Goal: Information Seeking & Learning: Learn about a topic

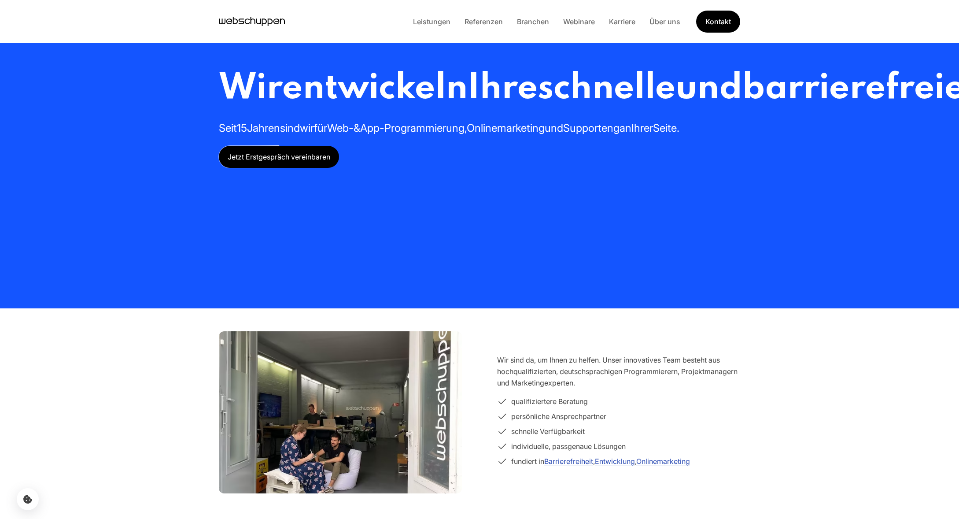
click at [530, 22] on link "Branchen" at bounding box center [533, 21] width 46 height 9
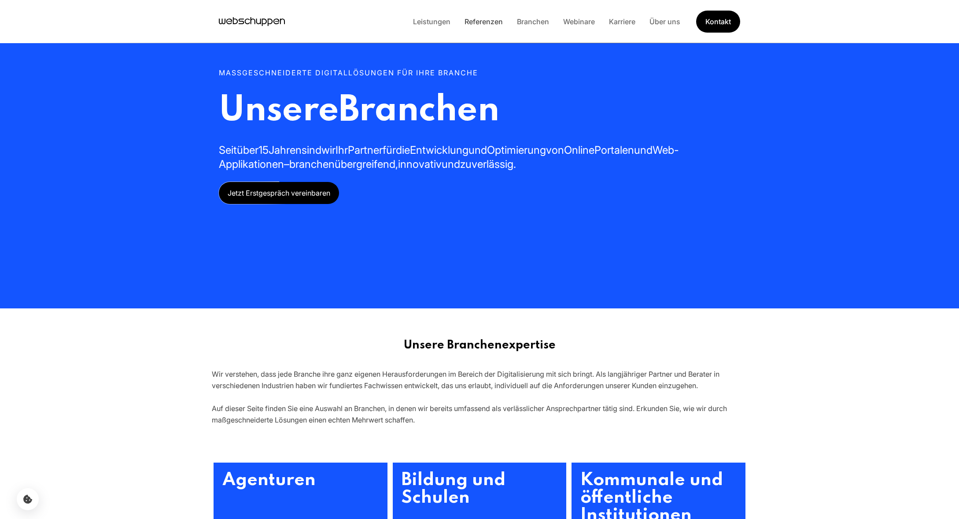
click at [489, 23] on link "Referenzen" at bounding box center [483, 21] width 52 height 9
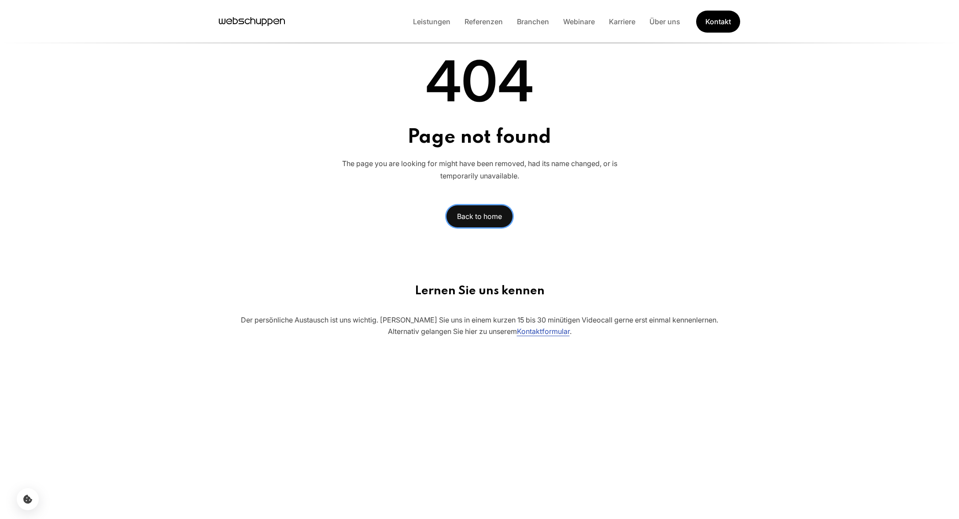
click at [454, 218] on link "Back to home" at bounding box center [479, 216] width 67 height 23
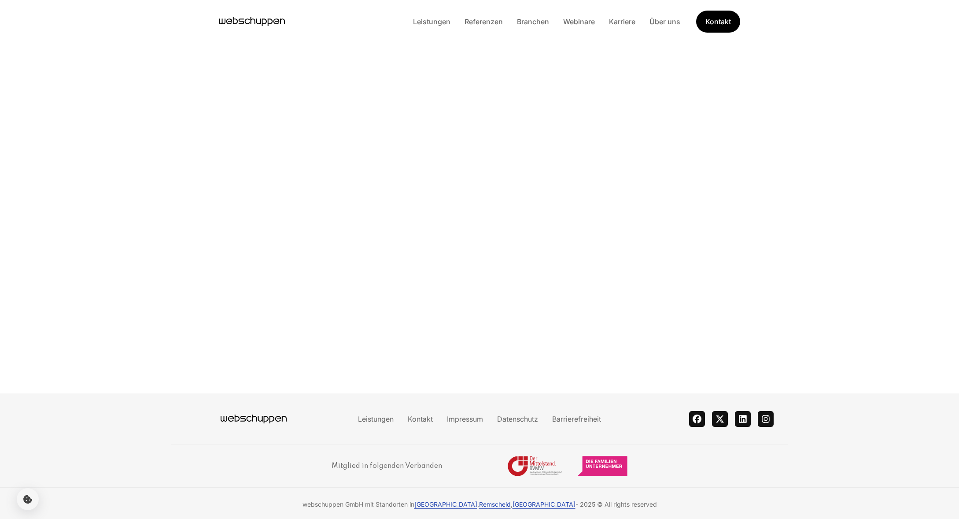
scroll to position [139, 0]
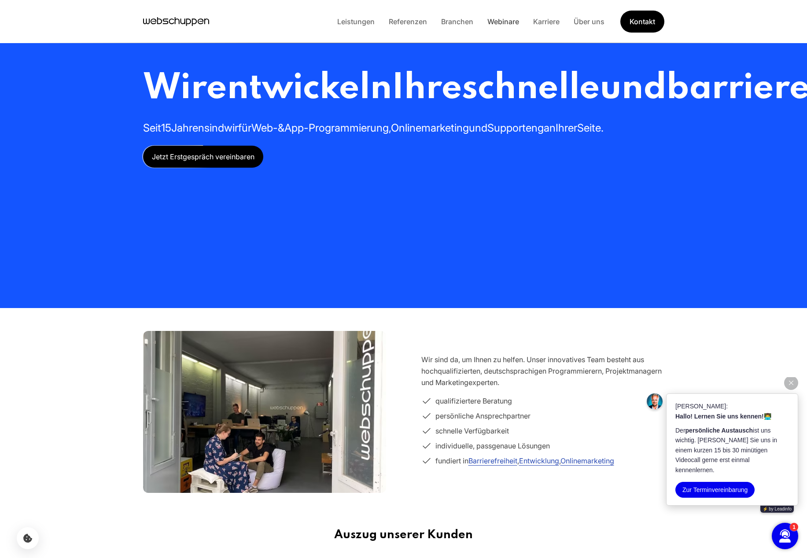
click at [507, 18] on link "Webinare" at bounding box center [503, 21] width 46 height 9
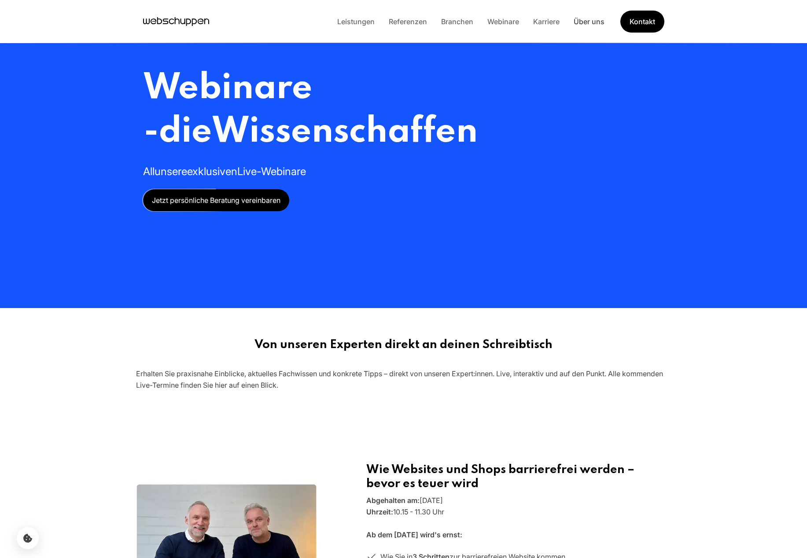
click at [584, 19] on link "Über uns" at bounding box center [589, 21] width 45 height 9
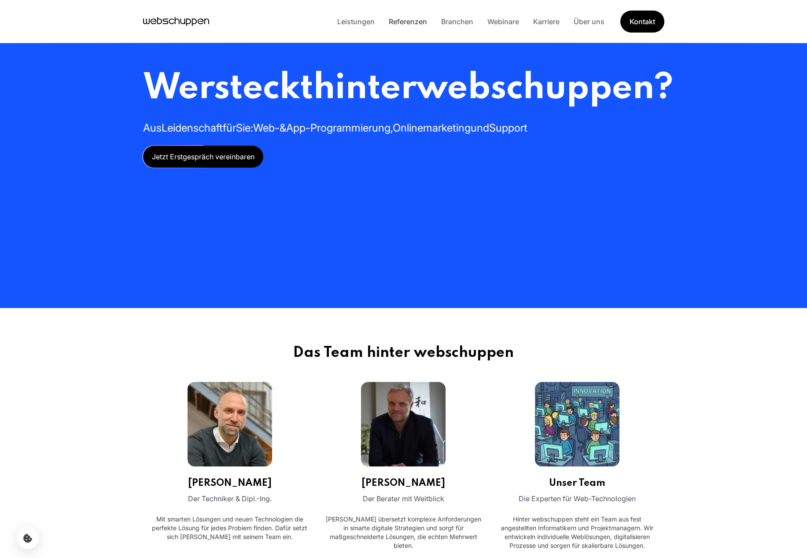
click at [404, 21] on link "Referenzen" at bounding box center [408, 21] width 52 height 9
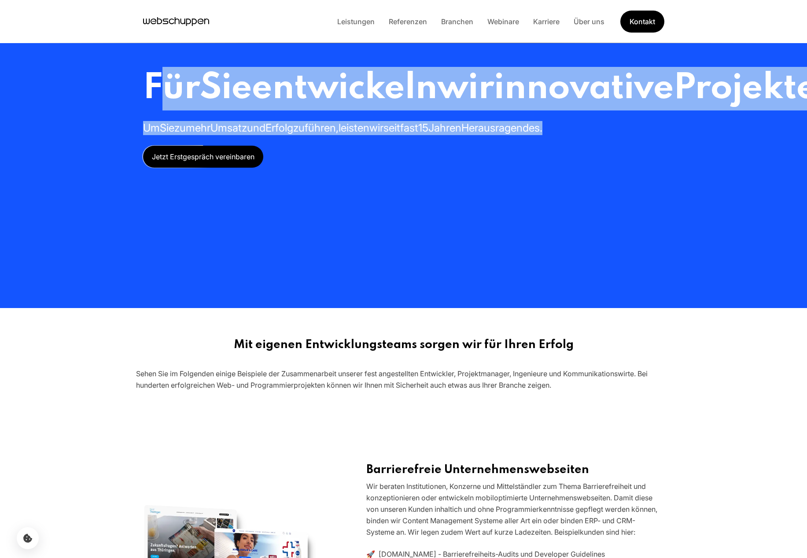
drag, startPoint x: 174, startPoint y: 85, endPoint x: 496, endPoint y: 186, distance: 337.5
click at [491, 168] on div "Für Sie entwickeln wir innovative Projekte und Produkte Um Sie zu mehr Umsatz u…" at bounding box center [591, 117] width 897 height 101
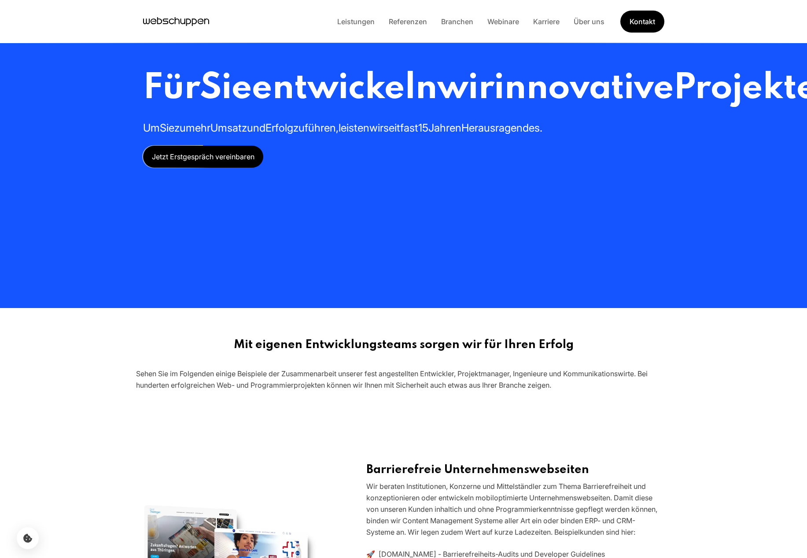
click at [554, 168] on div "Für Sie entwickeln wir innovative Projekte und Produkte Um Sie zu mehr Umsatz u…" at bounding box center [591, 117] width 897 height 101
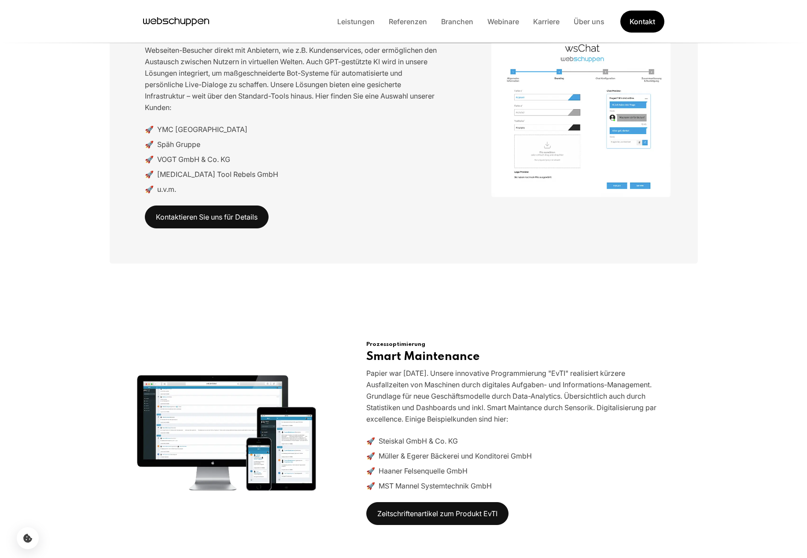
scroll to position [2906, 0]
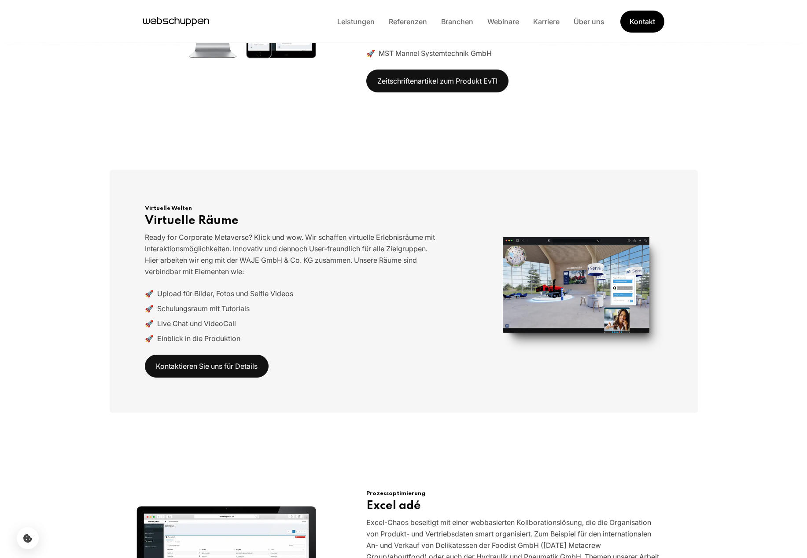
click at [652, 309] on img at bounding box center [581, 291] width 180 height 135
click at [615, 286] on img at bounding box center [581, 291] width 180 height 135
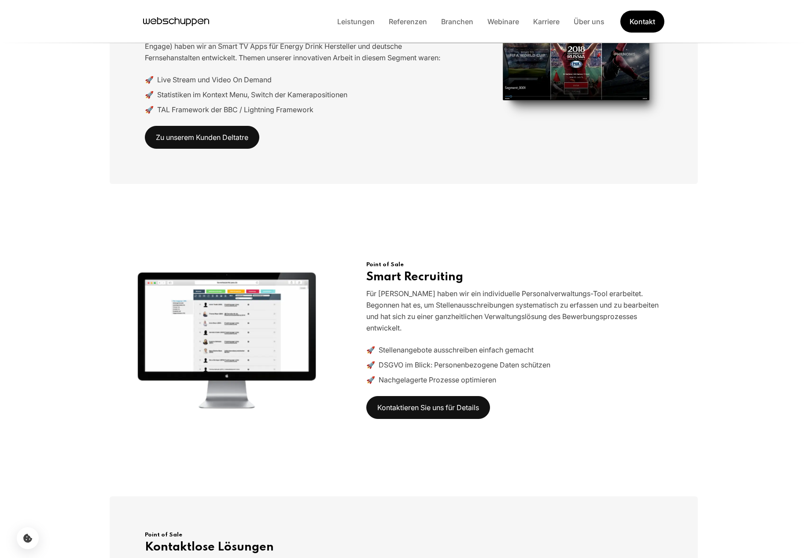
scroll to position [3797, 0]
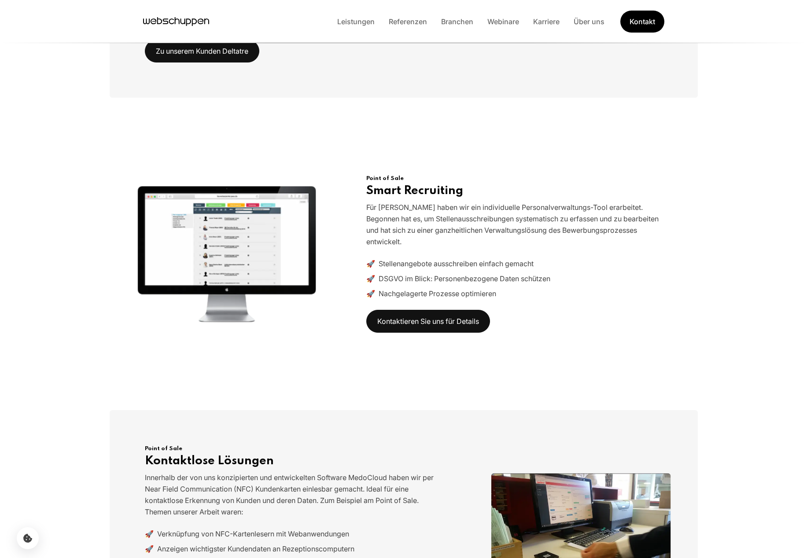
click at [222, 203] on img at bounding box center [226, 254] width 180 height 138
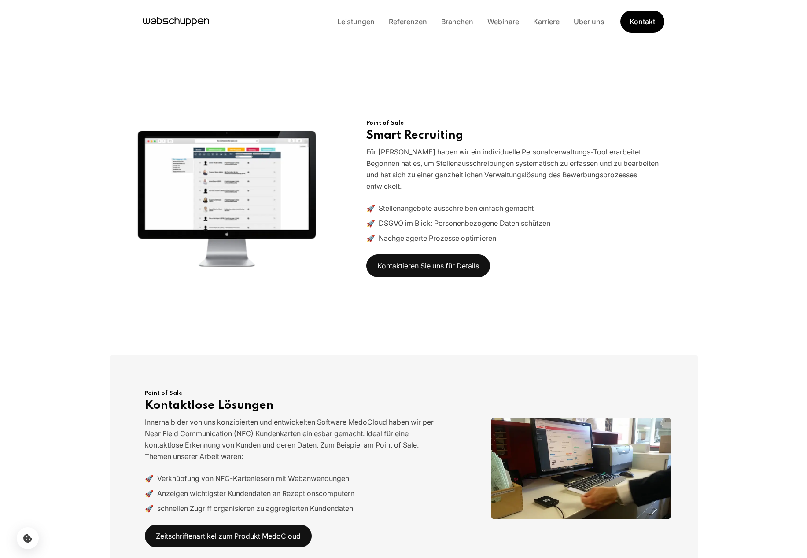
scroll to position [4514, 0]
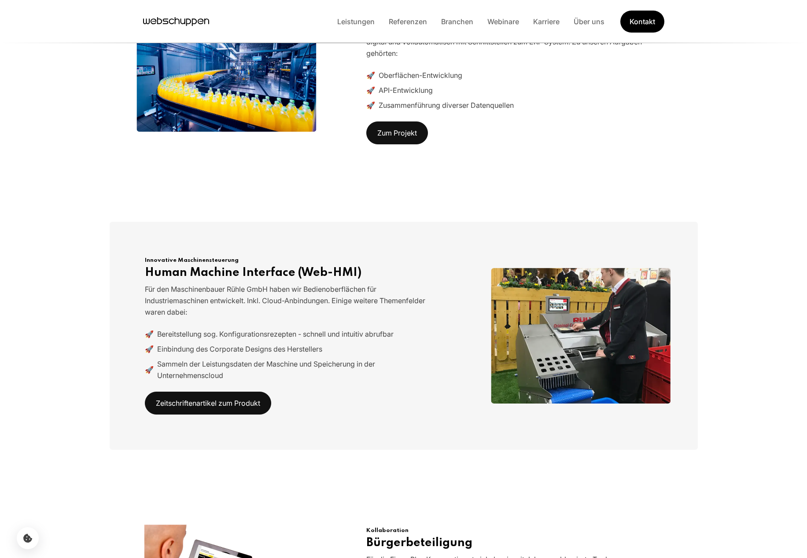
click at [512, 295] on img at bounding box center [581, 336] width 180 height 136
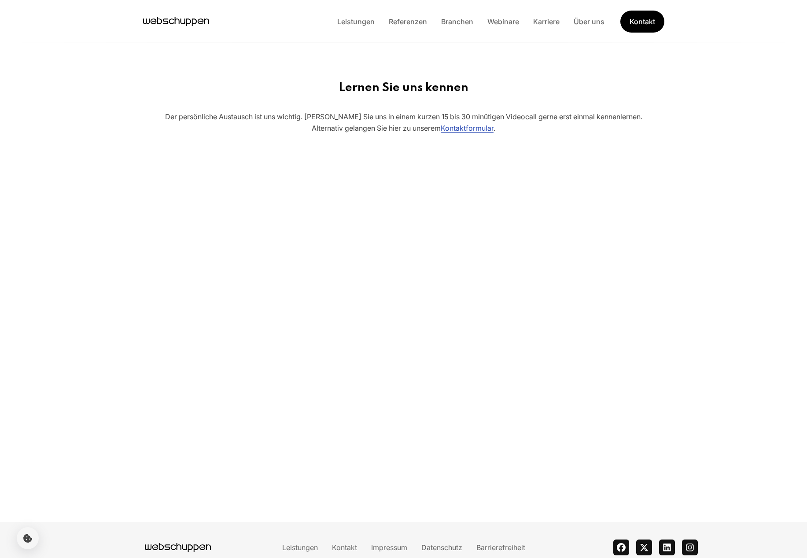
scroll to position [4451, 0]
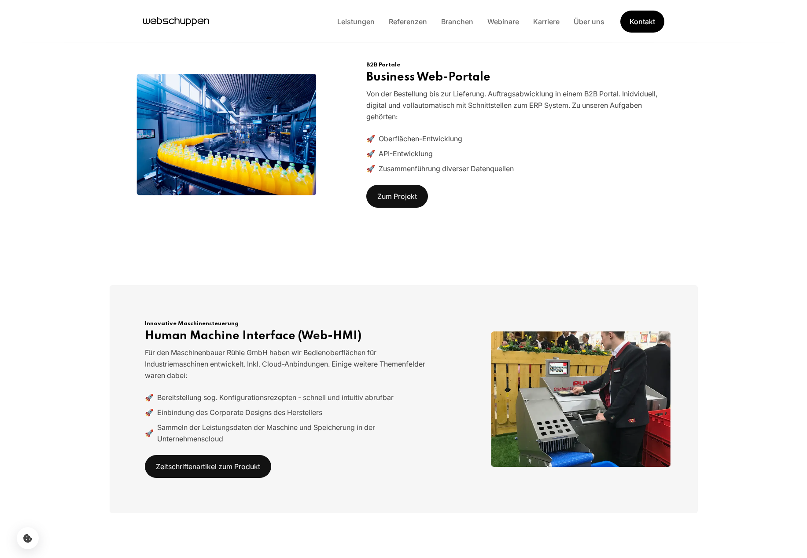
click at [575, 339] on img at bounding box center [581, 399] width 180 height 136
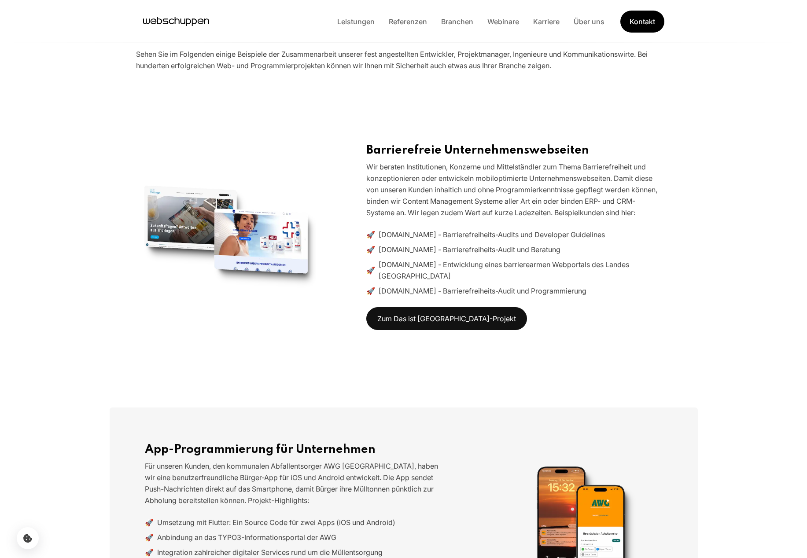
scroll to position [0, 0]
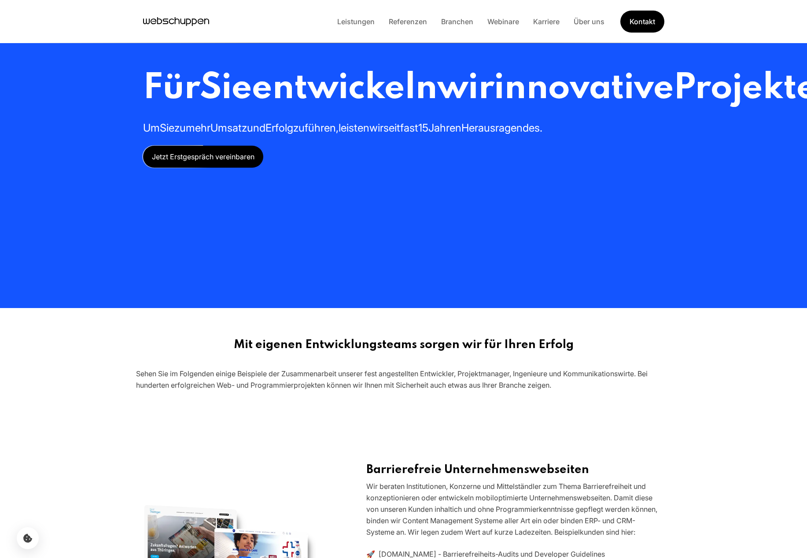
drag, startPoint x: 455, startPoint y: 33, endPoint x: 456, endPoint y: 26, distance: 7.1
click at [455, 33] on div "Leistungen Referenzen Branchen Webinare Karriere Über uns Kontakt" at bounding box center [403, 21] width 807 height 43
click at [457, 20] on link "Branchen" at bounding box center [457, 21] width 46 height 9
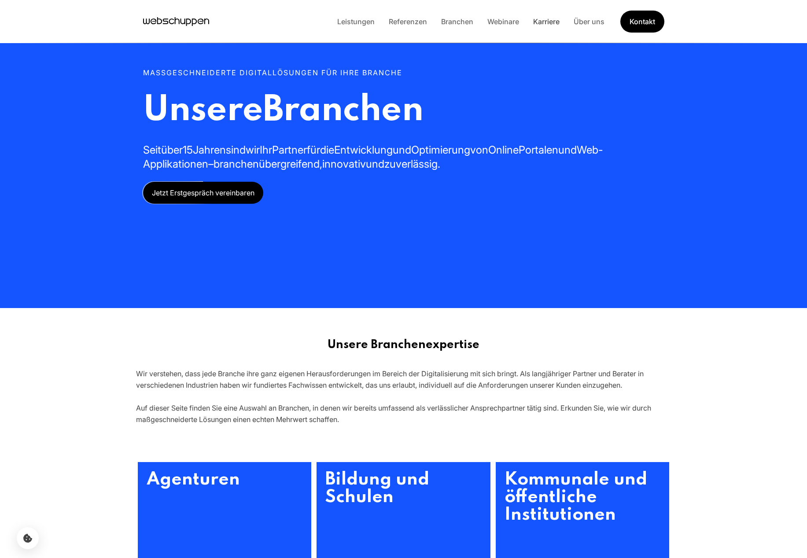
click at [542, 20] on link "Karriere" at bounding box center [546, 21] width 41 height 9
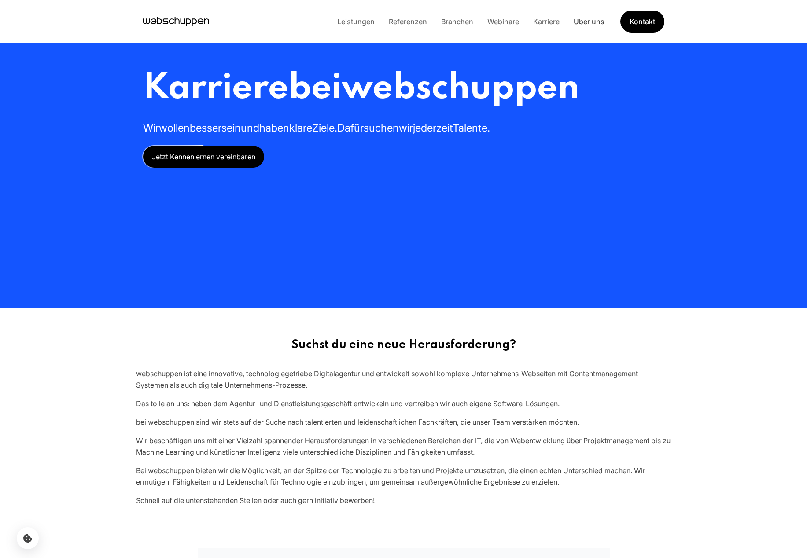
click at [579, 20] on link "Über uns" at bounding box center [589, 21] width 45 height 9
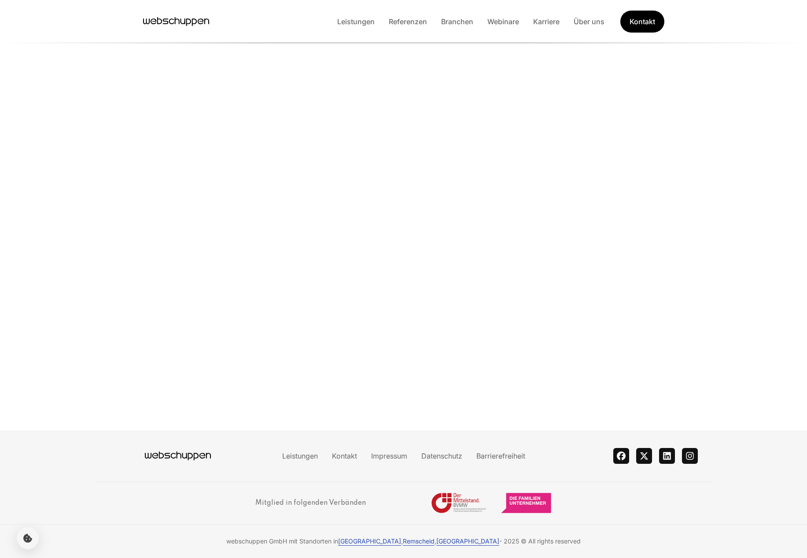
scroll to position [139, 0]
click at [401, 22] on link "Referenzen" at bounding box center [408, 21] width 52 height 9
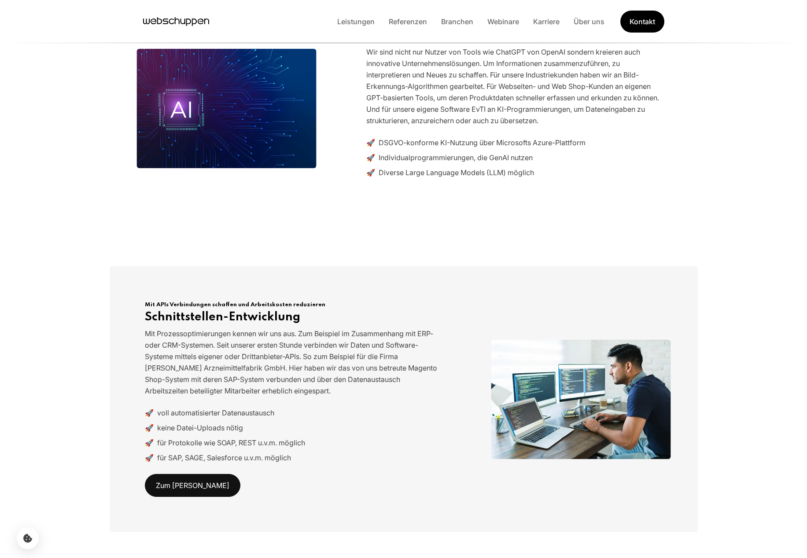
scroll to position [0, 0]
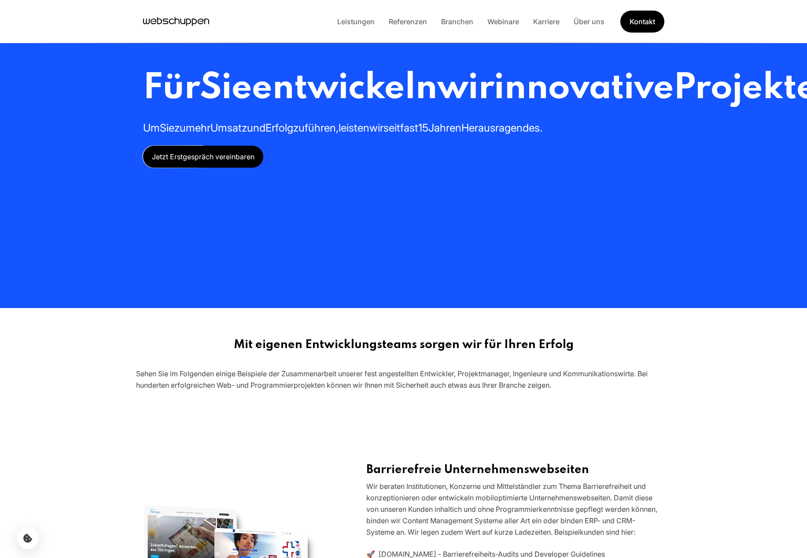
click at [198, 168] on span "Jetzt Erstgespräch vereinbaren" at bounding box center [203, 157] width 120 height 22
click at [368, 18] on link "Leistungen" at bounding box center [356, 21] width 52 height 9
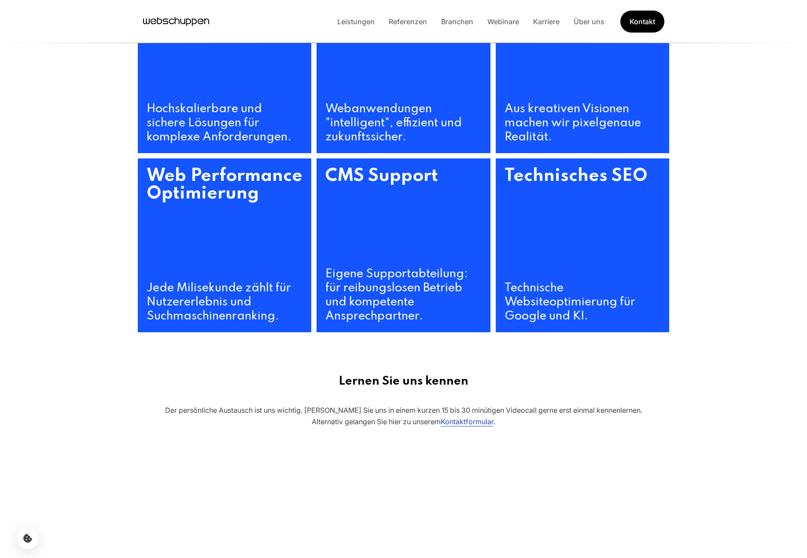
scroll to position [335, 0]
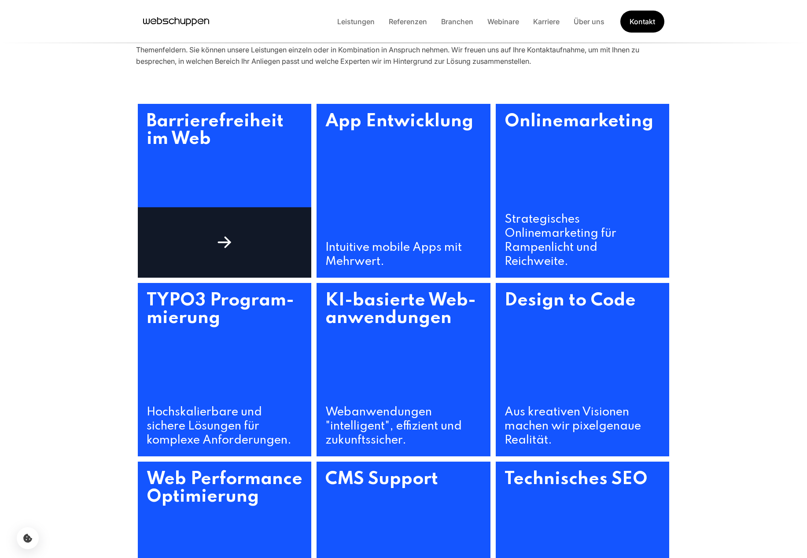
click at [245, 224] on div at bounding box center [225, 242] width 174 height 70
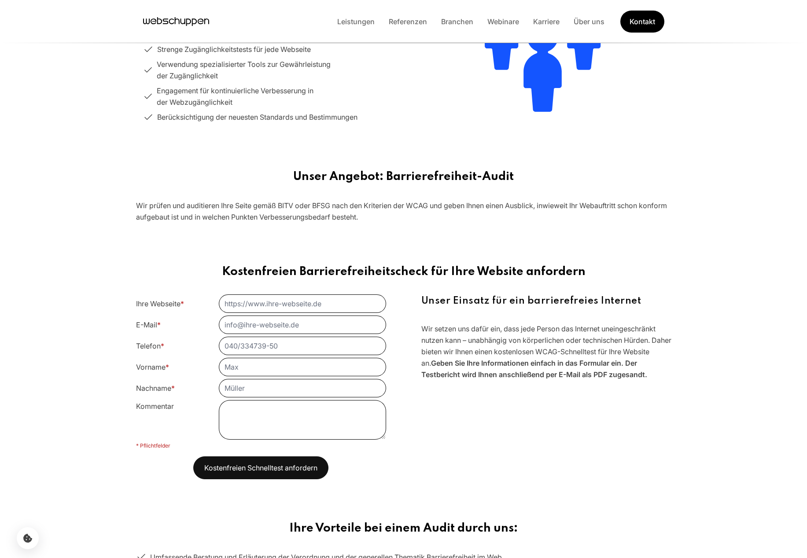
scroll to position [0, 0]
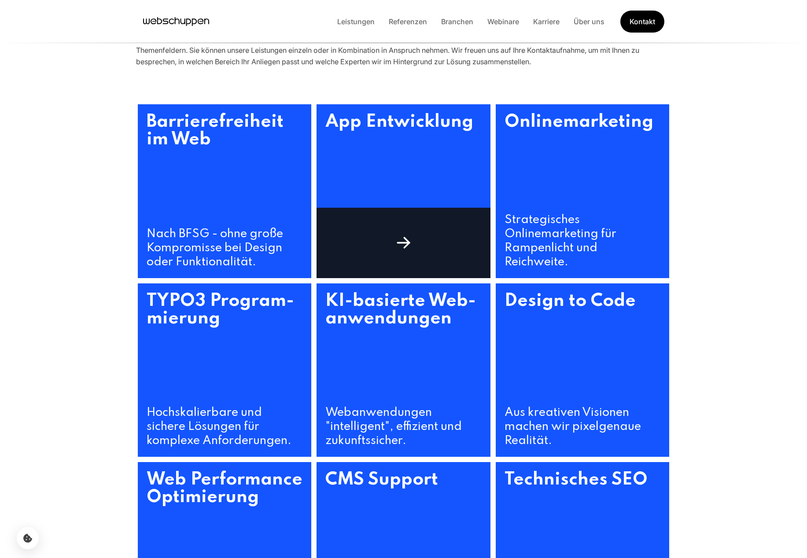
scroll to position [335, 0]
click at [368, 147] on h3 "App Entwicklung" at bounding box center [404, 172] width 174 height 137
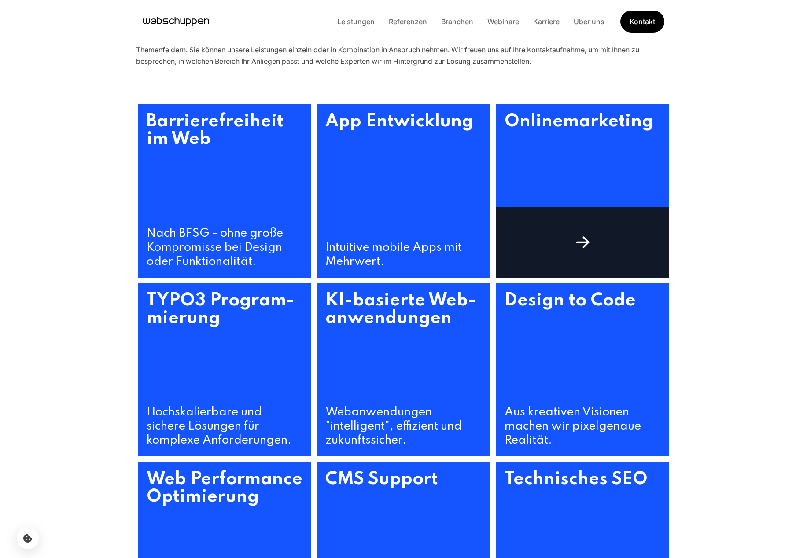
click at [542, 194] on h3 "Online­marketing" at bounding box center [583, 158] width 174 height 109
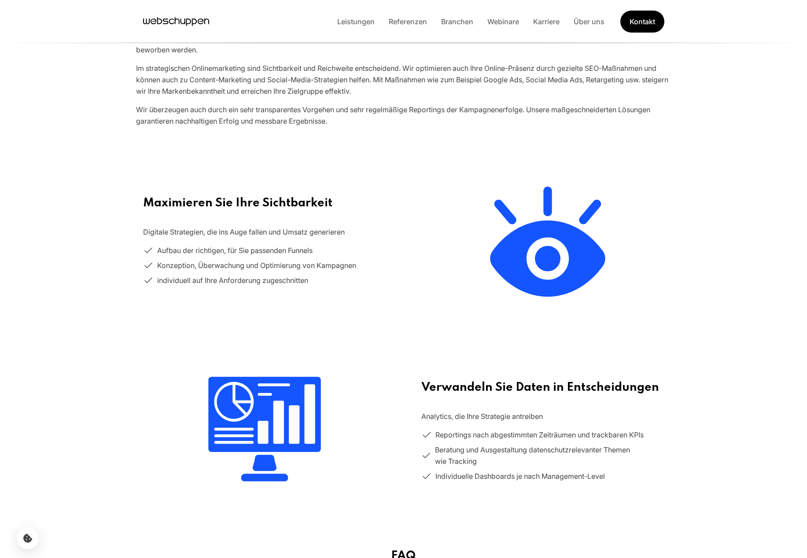
scroll to position [0, 0]
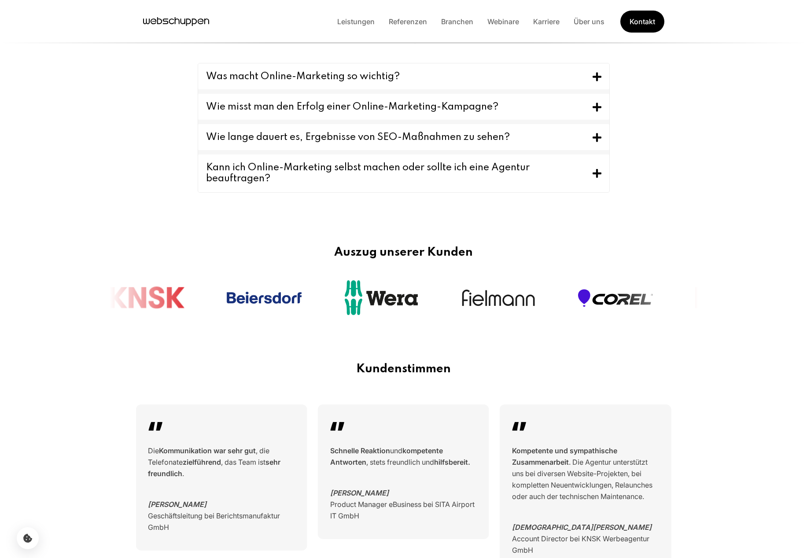
scroll to position [554, 0]
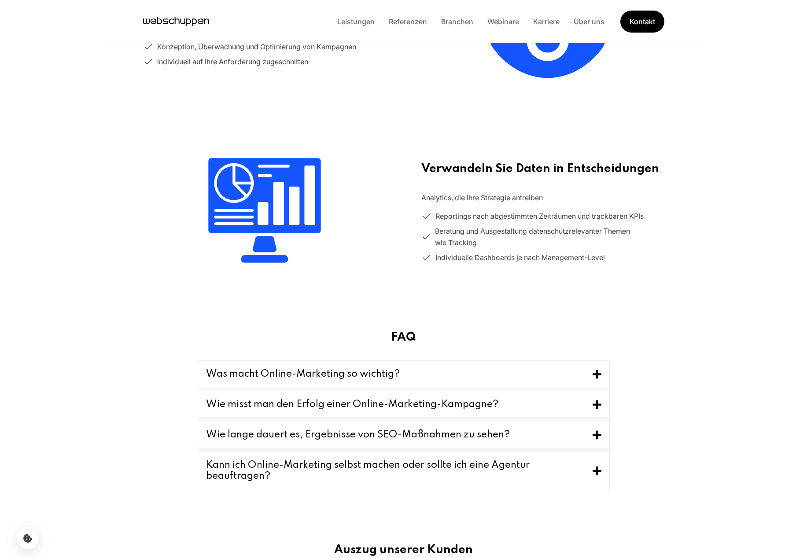
click at [423, 367] on button "Was macht Online-Marketing so wichtig?" at bounding box center [403, 374] width 411 height 26
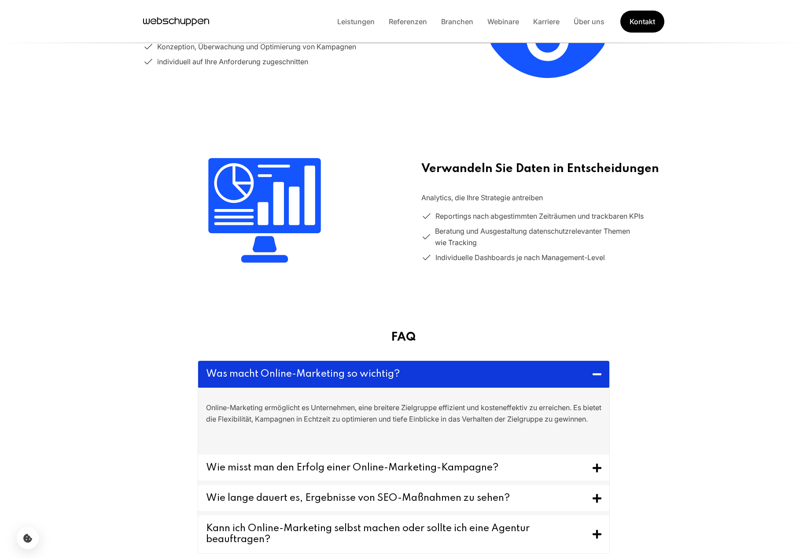
click at [464, 478] on button "Wie misst man den Erfolg einer Online-Marketing-Kampagne?" at bounding box center [403, 468] width 411 height 26
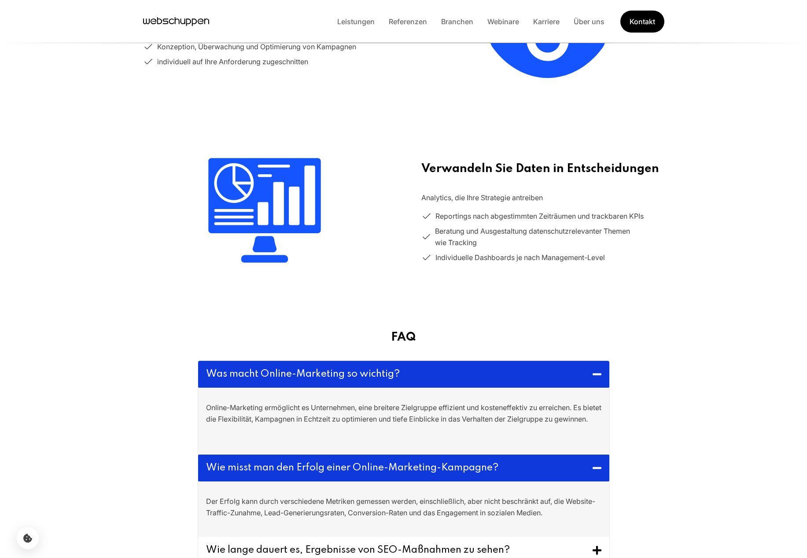
click at [156, 84] on section "Maximieren Sie Ihre Sichtbarkeit Digitale Strategien, die ins Auge fallen und U…" at bounding box center [403, 24] width 563 height 190
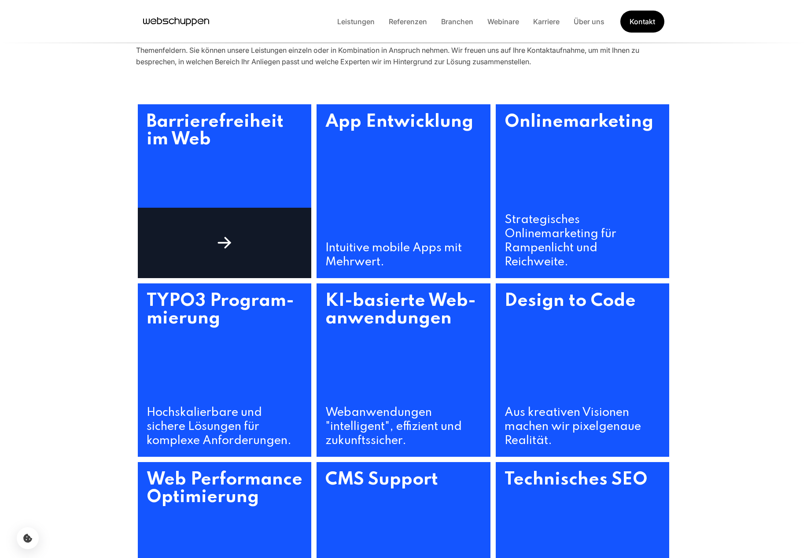
scroll to position [335, 0]
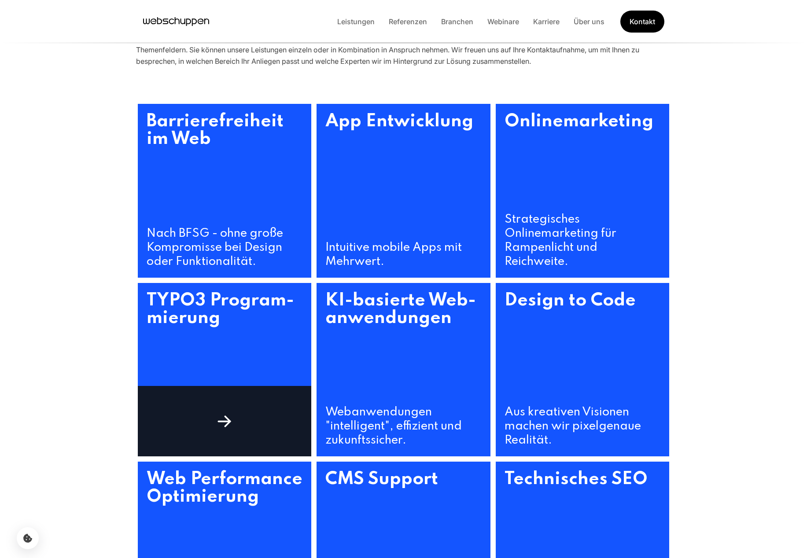
click at [286, 342] on h3 "TYPO3 Program­mierung" at bounding box center [225, 344] width 174 height 123
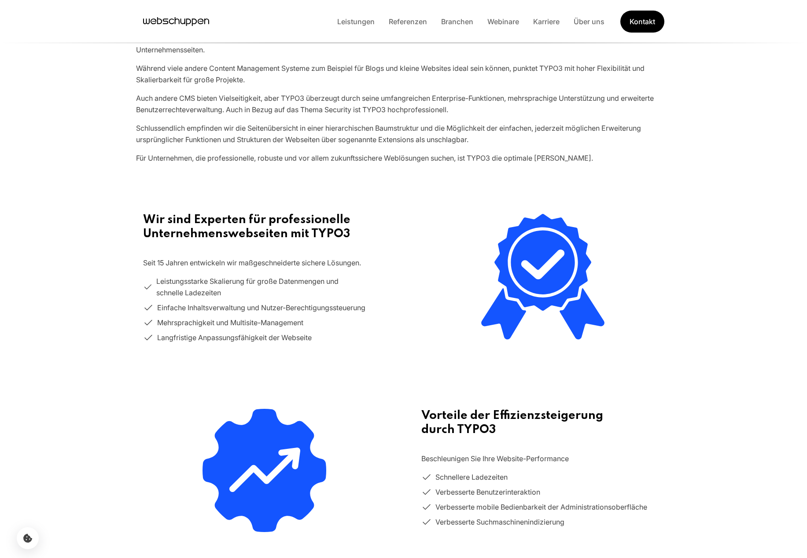
scroll to position [0, 0]
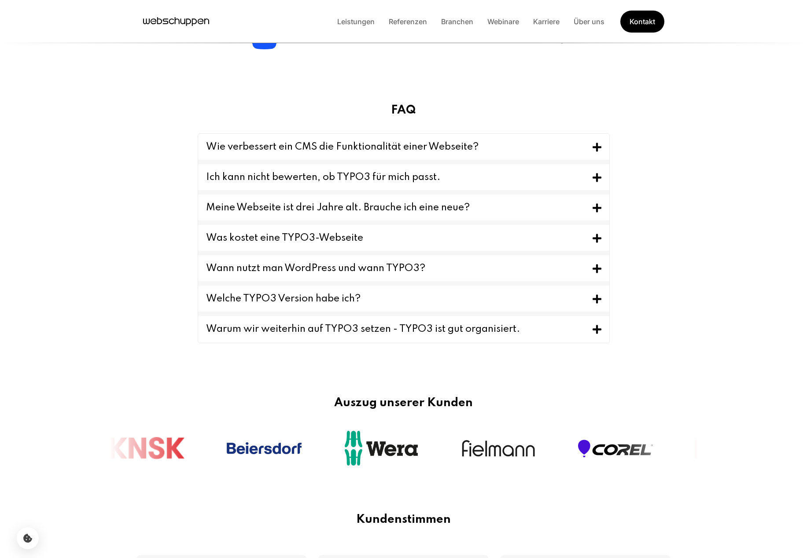
click at [380, 235] on button "Was kostet eine TYPO3-Webseite" at bounding box center [403, 238] width 411 height 26
